Goal: Task Accomplishment & Management: Manage account settings

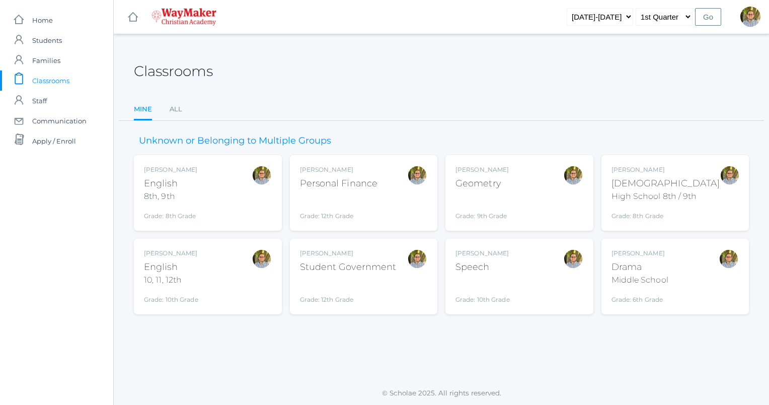
click at [231, 186] on div "[PERSON_NAME] [DEMOGRAPHIC_DATA] 8th, 9th Grade: 8th Grade 08ENGLISH" at bounding box center [208, 192] width 128 height 55
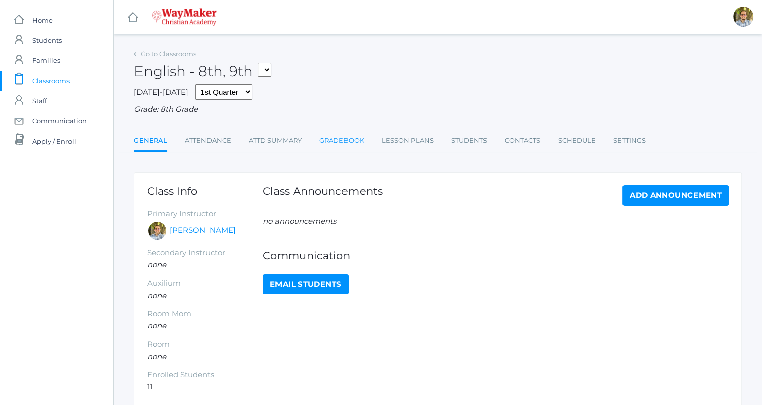
click at [338, 141] on link "Gradebook" at bounding box center [341, 140] width 45 height 20
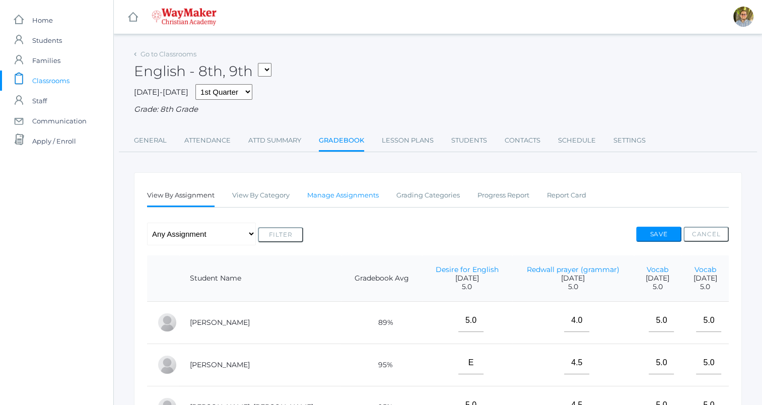
click at [346, 189] on link "Manage Assignments" at bounding box center [342, 195] width 71 height 20
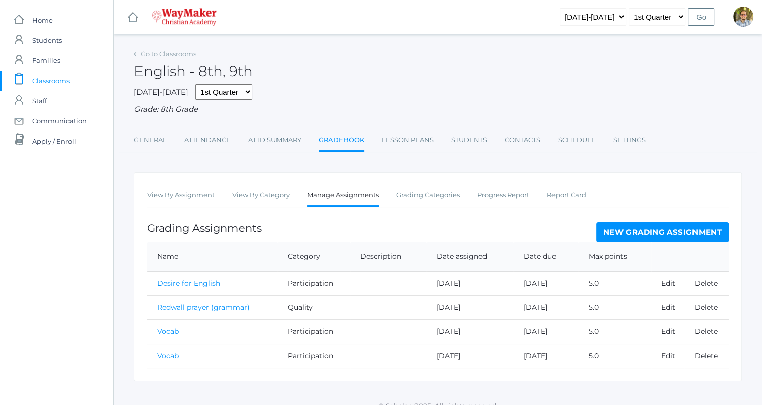
click at [703, 234] on link "New Grading Assignment" at bounding box center [662, 232] width 132 height 20
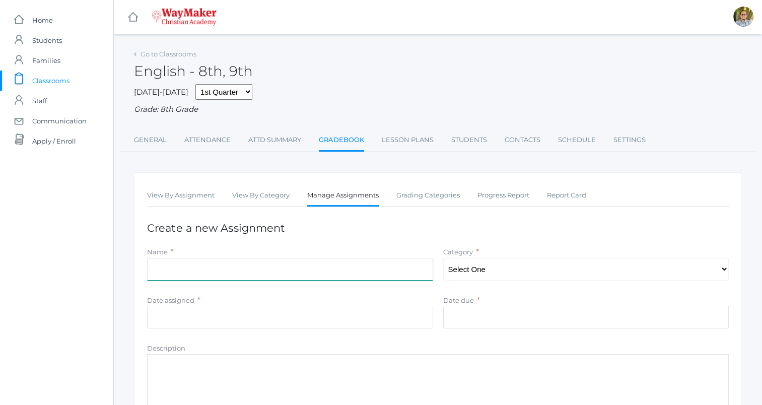
click at [395, 275] on input "Name" at bounding box center [290, 269] width 286 height 23
type input "Vocab"
click at [500, 276] on select "Select One Participation Accuracy Quality" at bounding box center [586, 269] width 286 height 23
select select "1065"
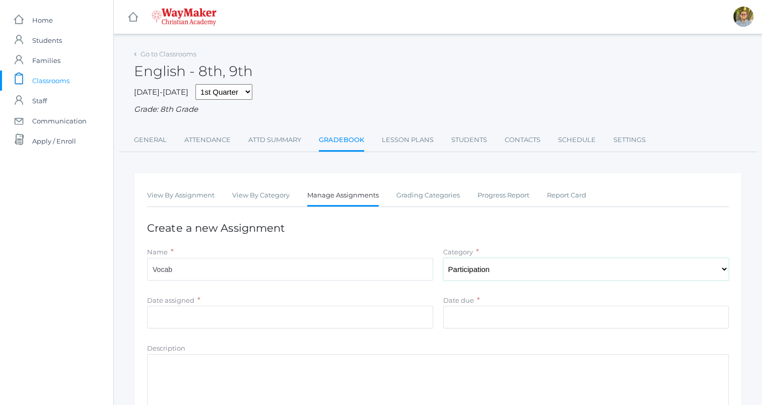
click at [443, 258] on select "Select One Participation Accuracy Quality" at bounding box center [586, 269] width 286 height 23
click at [471, 317] on input "Date due" at bounding box center [586, 317] width 286 height 23
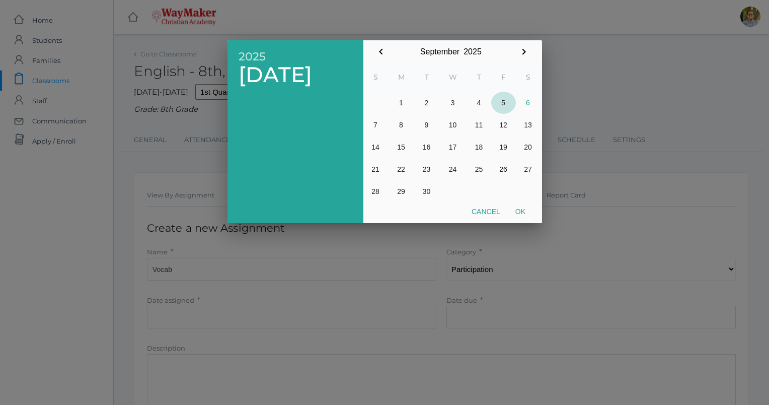
click at [502, 102] on button "5" at bounding box center [503, 103] width 25 height 22
click at [517, 213] on button "Ok" at bounding box center [520, 211] width 25 height 18
type input "[DATE]"
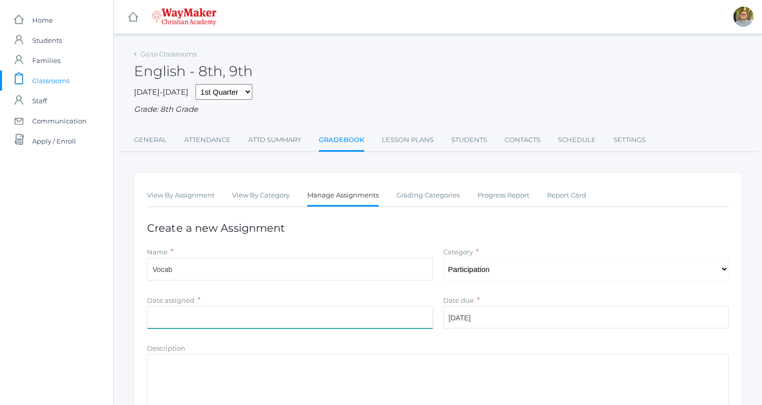
click at [352, 315] on input "Date assigned" at bounding box center [290, 317] width 286 height 23
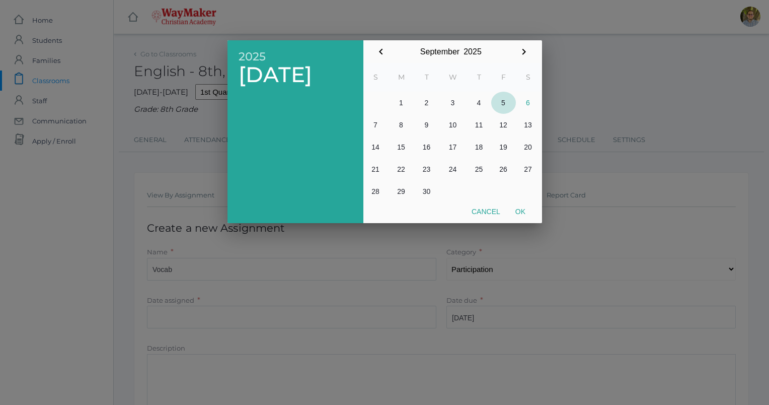
click at [501, 101] on button "5" at bounding box center [503, 103] width 25 height 22
click at [525, 206] on button "Ok" at bounding box center [520, 211] width 25 height 18
type input "[DATE]"
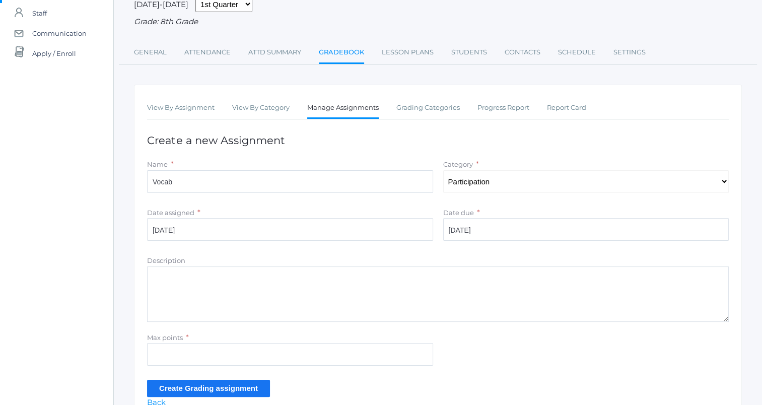
scroll to position [140, 0]
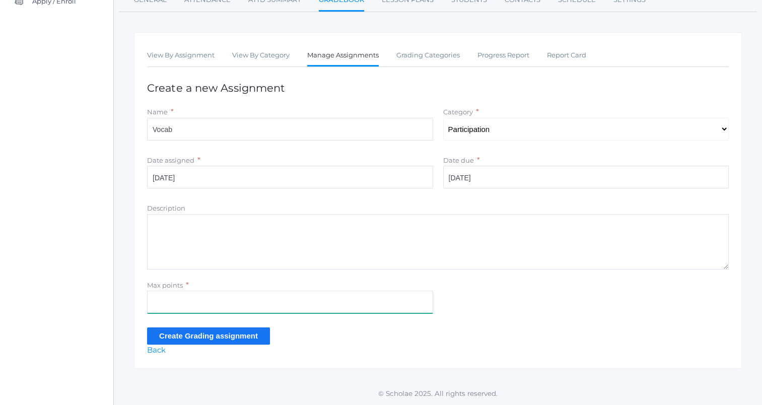
click at [392, 294] on input "Max points" at bounding box center [290, 301] width 286 height 23
type input "5"
click at [234, 334] on input "Create Grading assignment" at bounding box center [208, 335] width 123 height 17
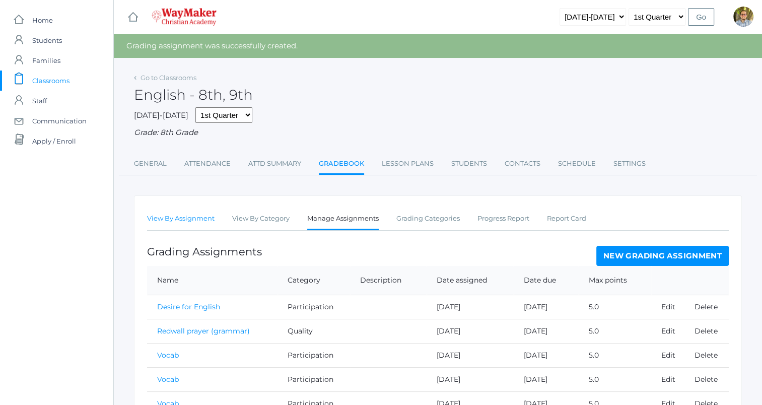
click at [188, 218] on link "View By Assignment" at bounding box center [180, 218] width 67 height 20
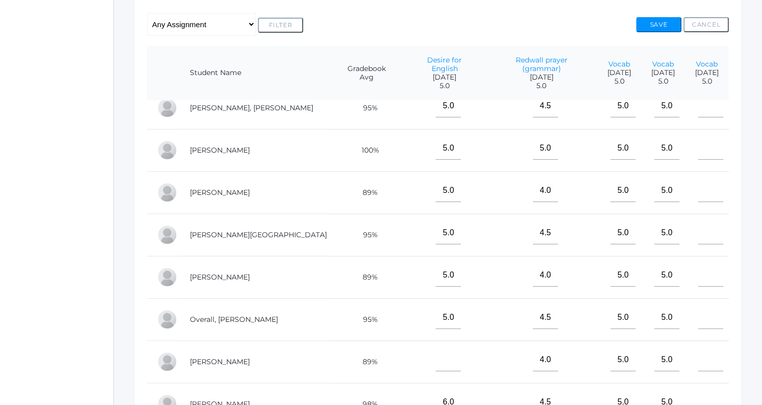
scroll to position [115, 0]
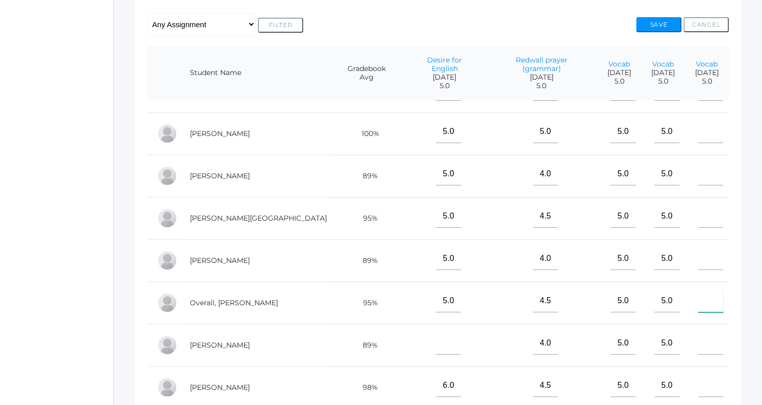
click at [698, 293] on input"] "text" at bounding box center [710, 300] width 25 height 23
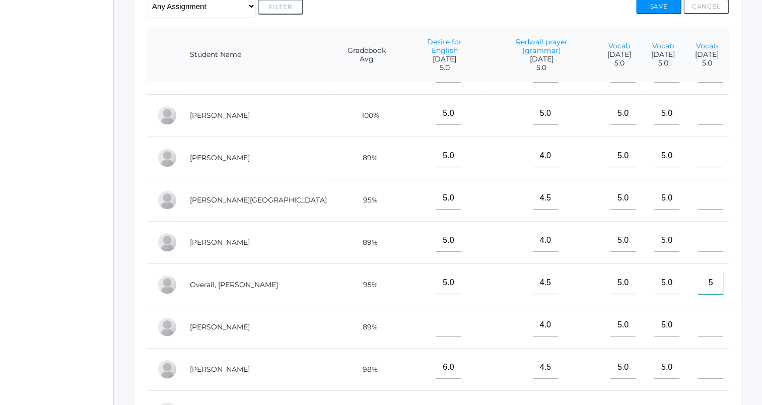
type input"] "5"
click at [698, 356] on input"] "text" at bounding box center [710, 367] width 25 height 23
type input"] "5"
click at [698, 401] on input"] "text" at bounding box center [710, 409] width 25 height 23
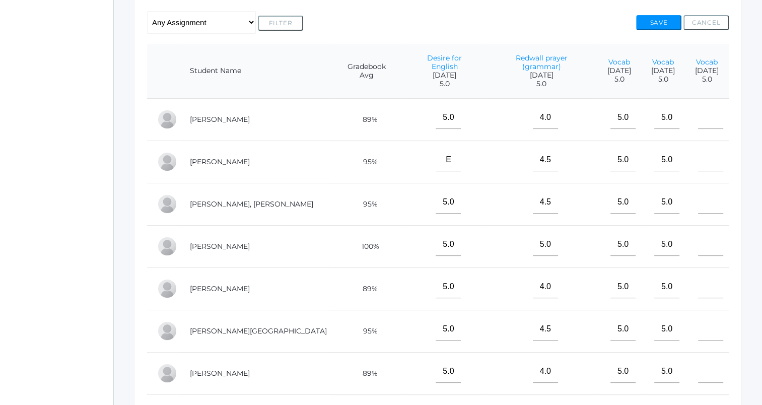
scroll to position [205, 0]
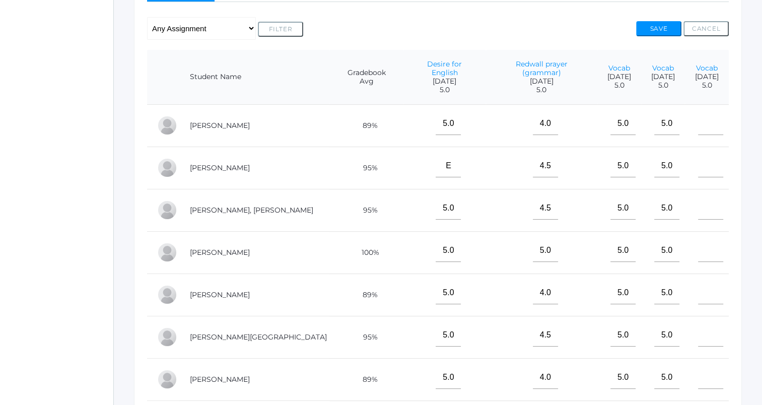
type input"] "5"
click at [698, 116] on input"] "text" at bounding box center [710, 123] width 25 height 23
type input"] "5"
click at [698, 161] on input"] "text" at bounding box center [710, 166] width 25 height 23
type input"] "5"
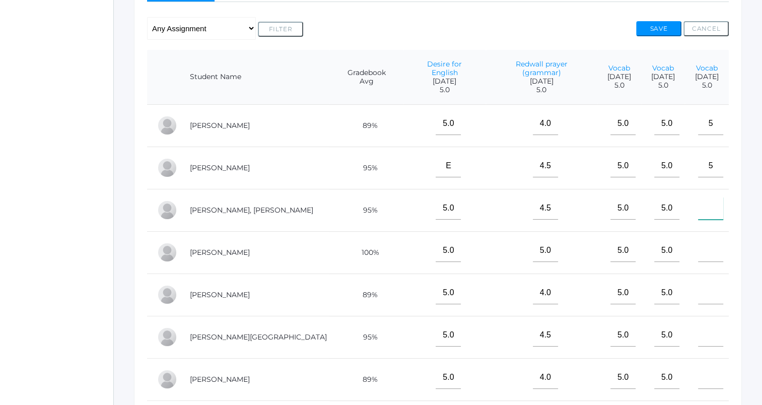
click at [699, 202] on input"] "text" at bounding box center [710, 208] width 25 height 23
type input"] "5"
click at [698, 288] on input"] "text" at bounding box center [710, 292] width 25 height 23
type input"] "5"
click at [699, 372] on input"] "text" at bounding box center [710, 377] width 25 height 23
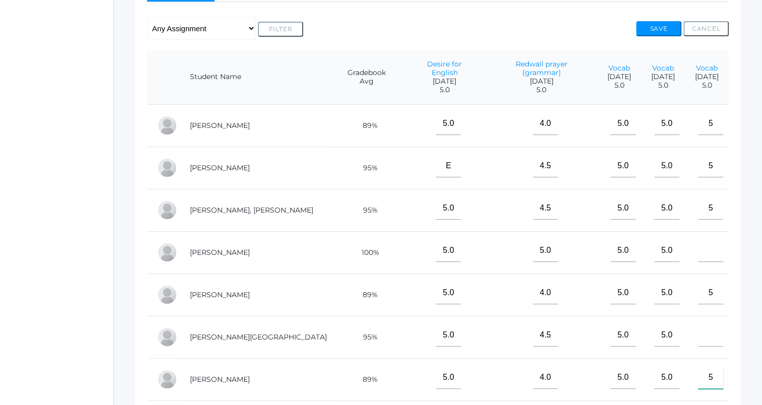
type input"] "5"
click at [698, 249] on input"] "text" at bounding box center [710, 250] width 25 height 23
type input"] "5"
click at [698, 326] on input"] "text" at bounding box center [710, 335] width 25 height 23
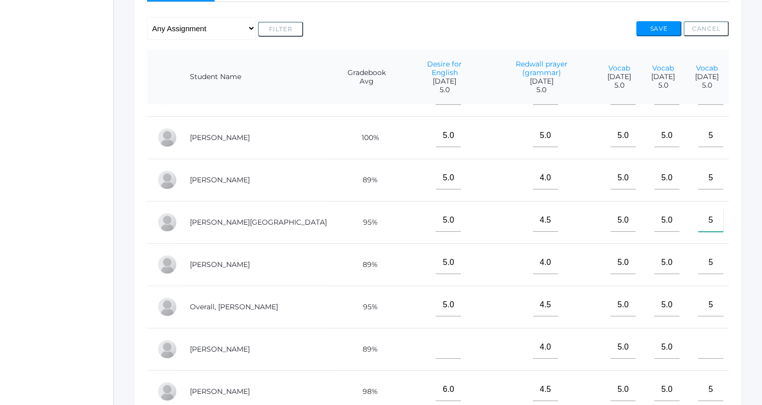
scroll to position [115, 0]
type input"] "5"
click at [705, 348] on input"] "text" at bounding box center [710, 347] width 25 height 23
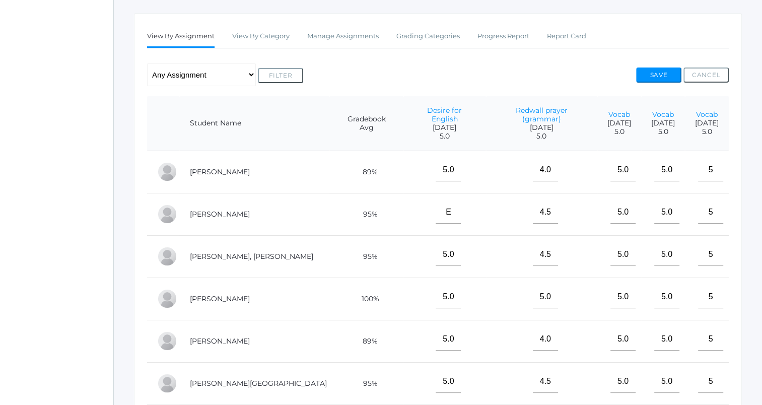
scroll to position [159, 0]
type input"] "5"
click at [666, 72] on button "Save" at bounding box center [658, 74] width 45 height 15
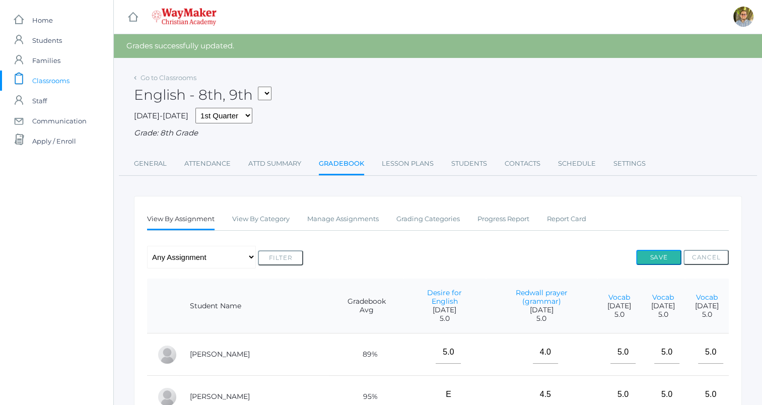
click at [656, 254] on button "Save" at bounding box center [658, 257] width 45 height 15
click at [159, 166] on link "General" at bounding box center [150, 164] width 33 height 20
